Goal: Task Accomplishment & Management: Use online tool/utility

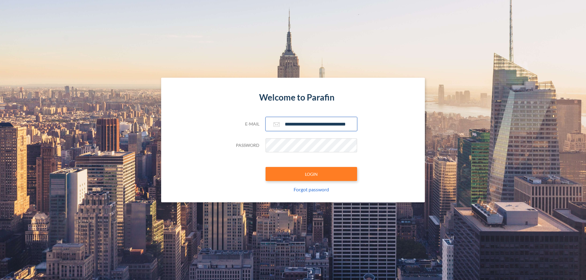
type input "**********"
click at [311, 174] on button "LOGIN" at bounding box center [311, 174] width 92 height 14
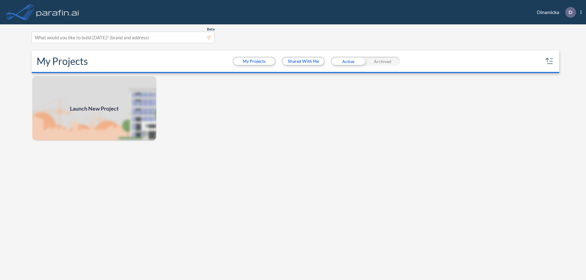
scroll to position [2, 0]
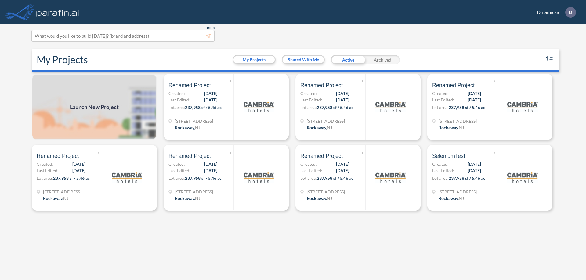
click at [94, 107] on span "Launch New Project" at bounding box center [94, 107] width 49 height 8
